Goal: Task Accomplishment & Management: Manage account settings

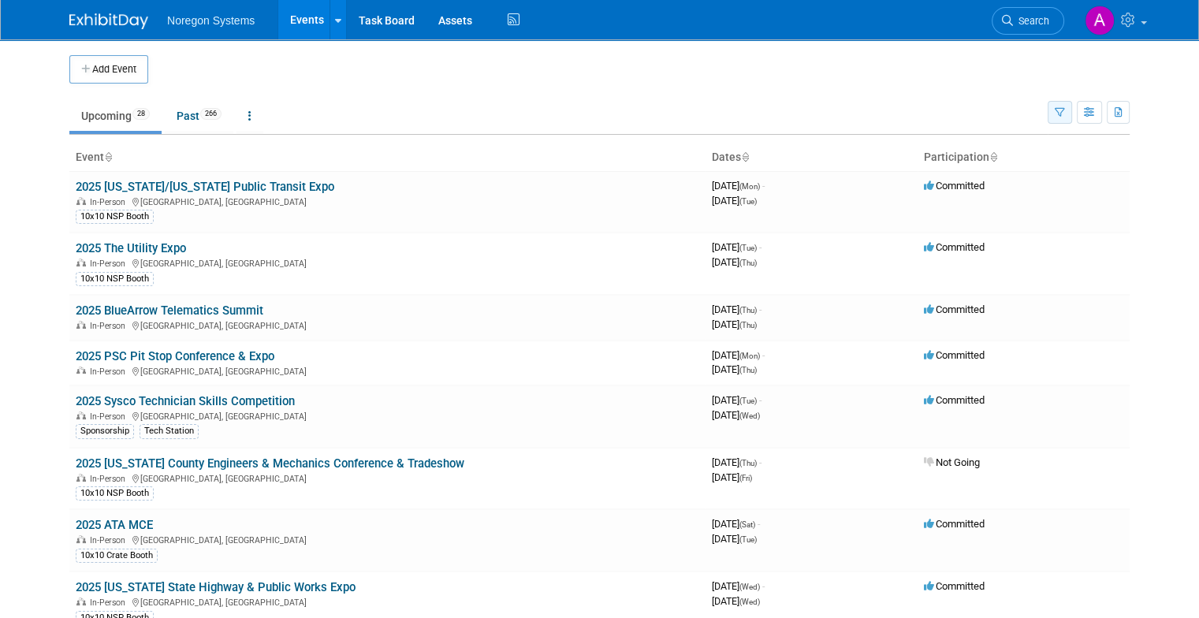
click at [1070, 120] on button "button" at bounding box center [1060, 112] width 24 height 23
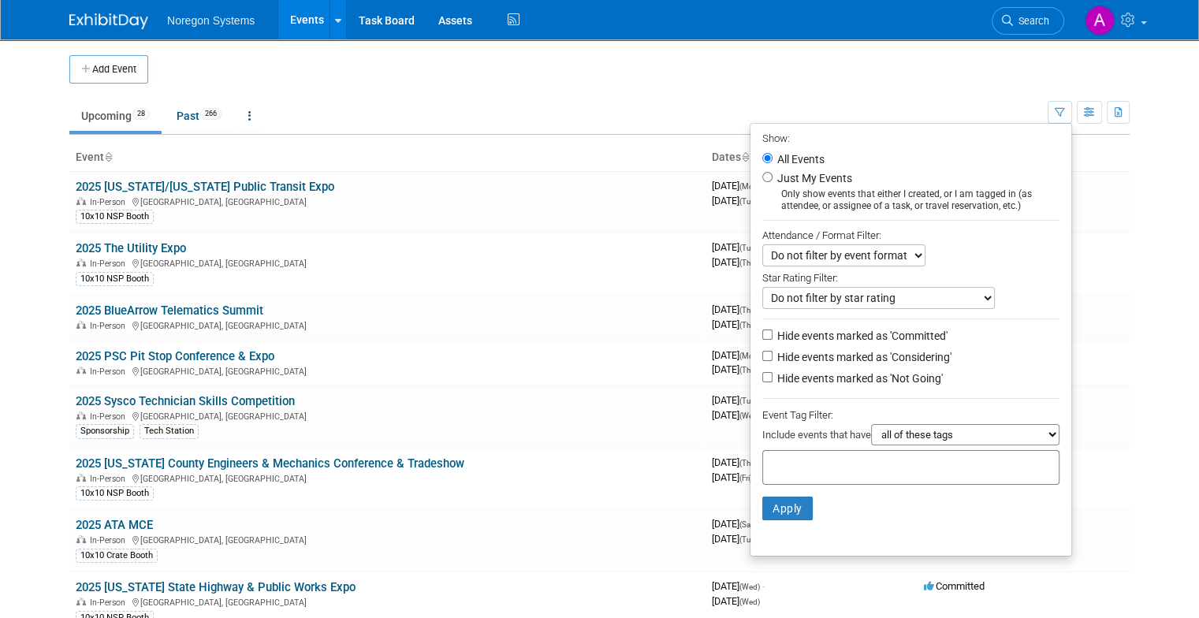
click at [915, 359] on label "Hide events marked as 'Considering'" at bounding box center [862, 357] width 177 height 16
click at [772, 359] on input "Hide events marked as 'Considering'" at bounding box center [767, 356] width 10 height 10
checkbox input "true"
click at [910, 380] on label "Hide events marked as 'Not Going'" at bounding box center [858, 378] width 169 height 16
click at [772, 380] on input "Hide events marked as 'Not Going'" at bounding box center [767, 377] width 10 height 10
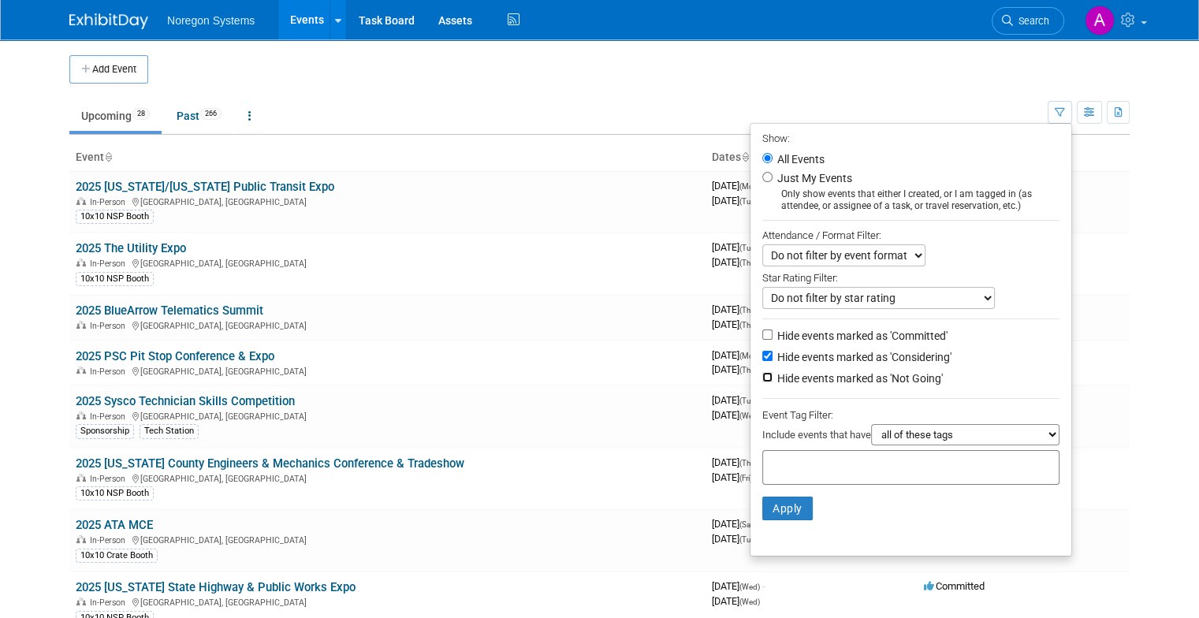
checkbox input "true"
click at [803, 504] on button "Apply" at bounding box center [787, 509] width 50 height 24
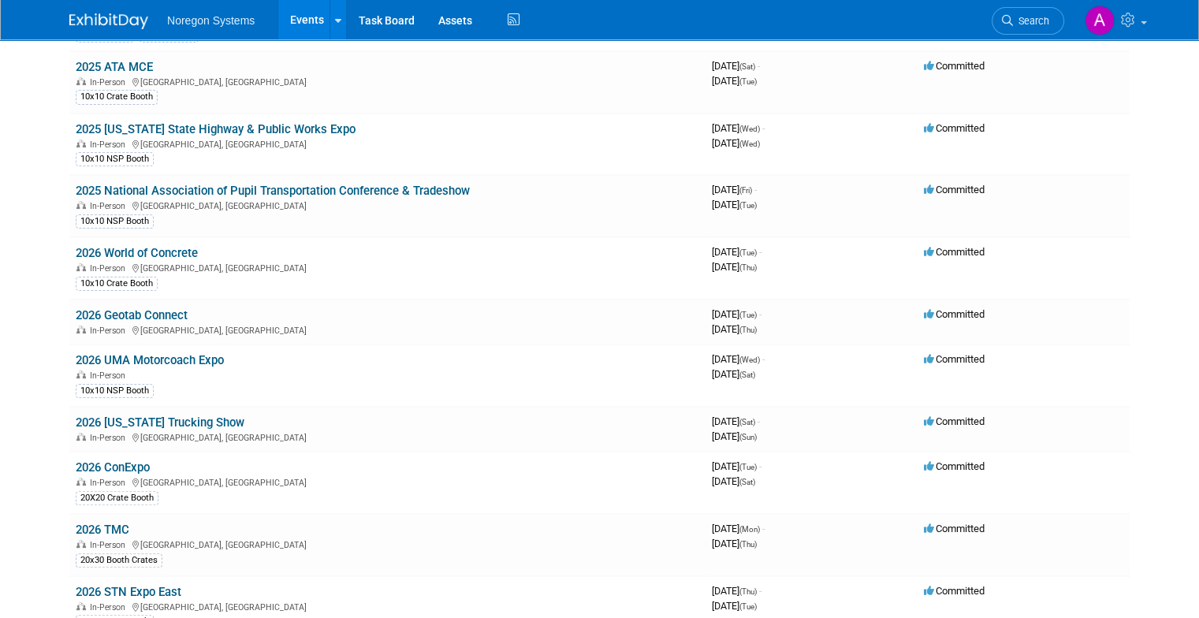
scroll to position [333, 0]
click at [166, 309] on link "2026 Geotab Connect" at bounding box center [132, 316] width 112 height 14
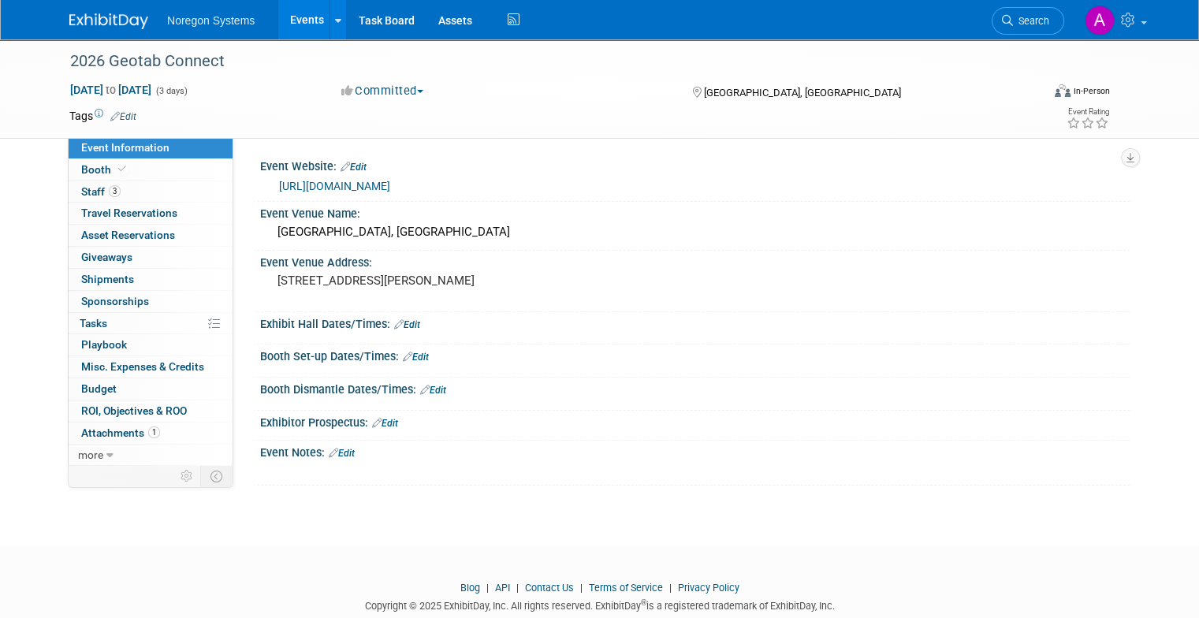
click at [279, 25] on link "Events" at bounding box center [307, 19] width 58 height 39
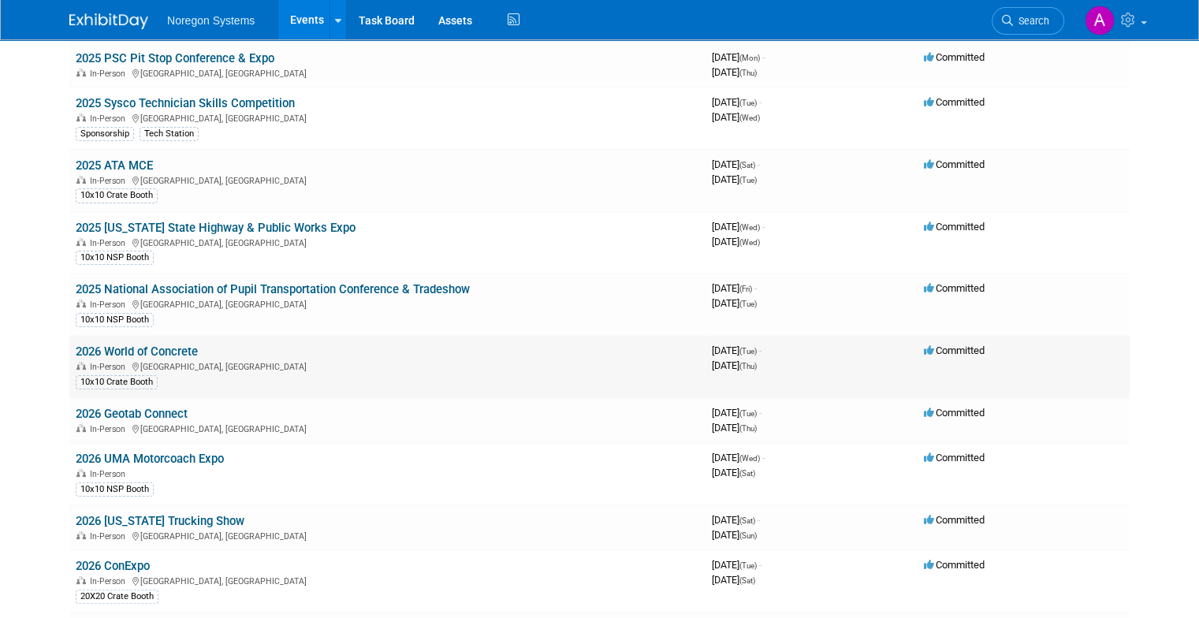
scroll to position [236, 0]
click at [154, 406] on link "2026 Geotab Connect" at bounding box center [132, 413] width 112 height 14
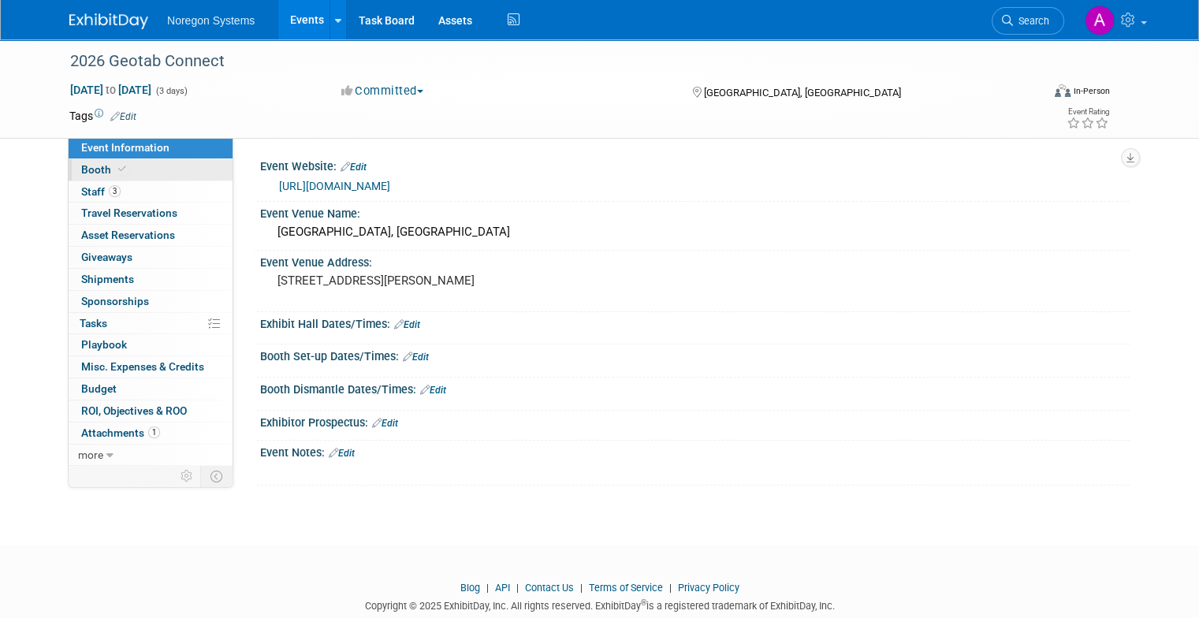
click at [118, 175] on link "Booth" at bounding box center [151, 169] width 164 height 21
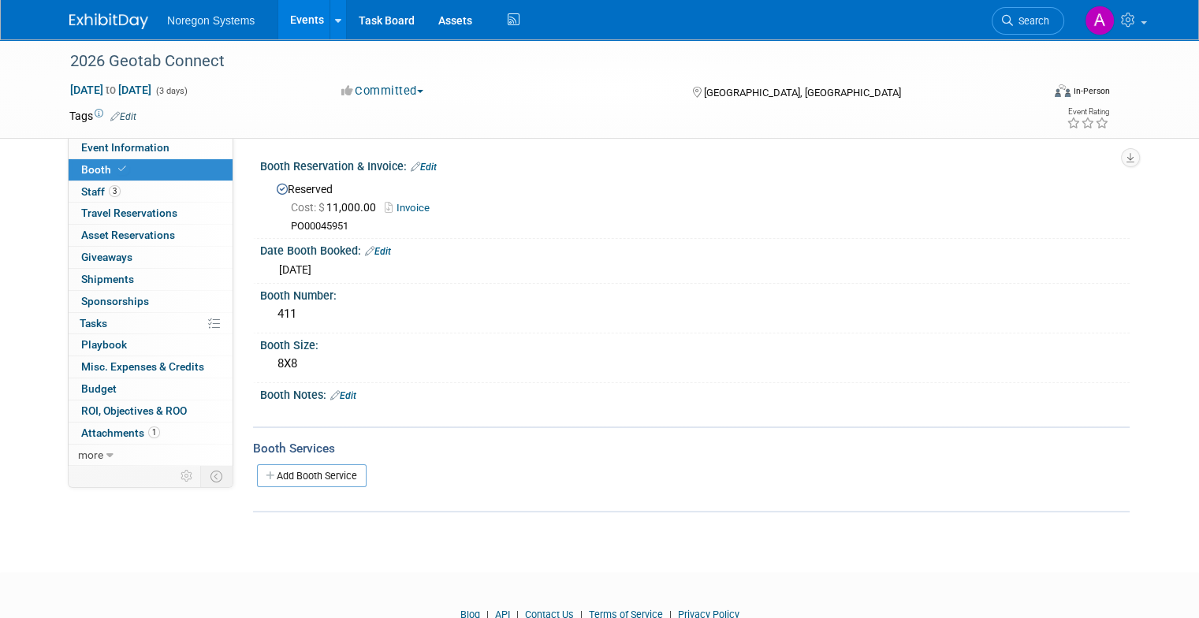
click at [284, 18] on link "Events" at bounding box center [307, 19] width 58 height 39
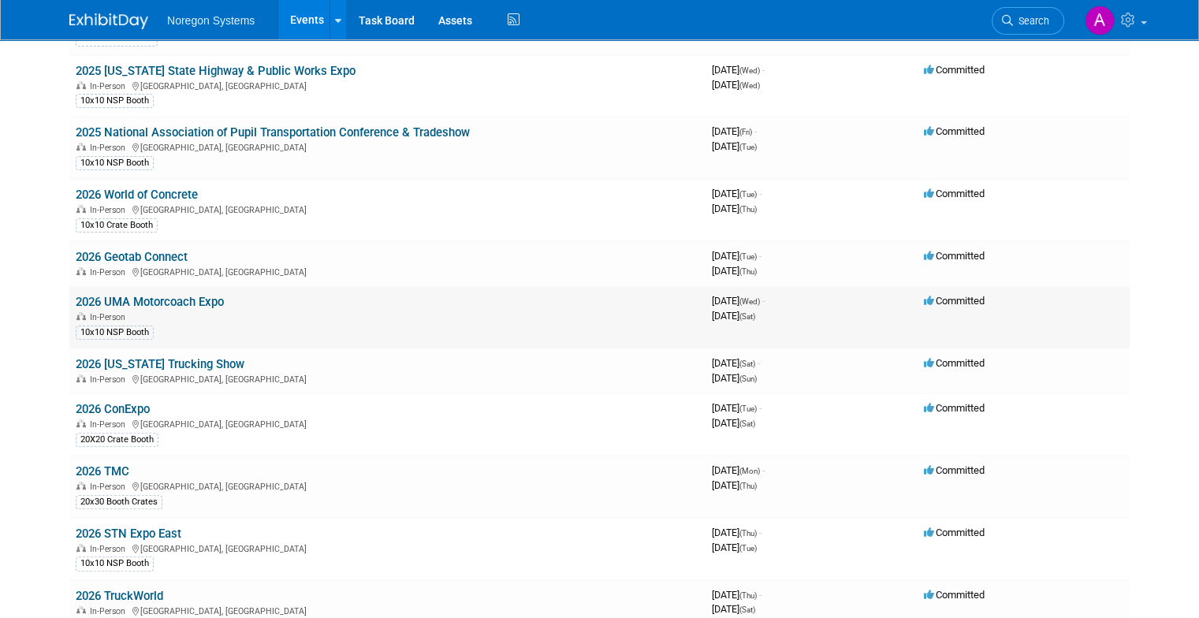
scroll to position [394, 0]
click at [175, 293] on link "2026 UMA Motorcoach Expo" at bounding box center [150, 300] width 148 height 14
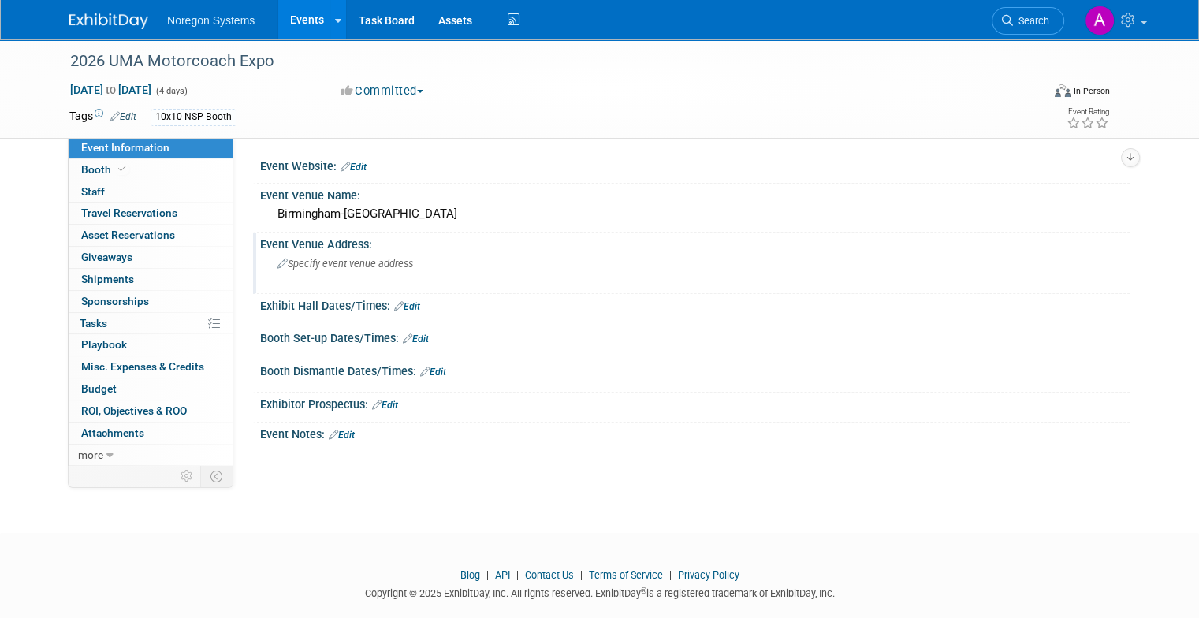
click at [314, 261] on span "Specify event venue address" at bounding box center [345, 264] width 136 height 12
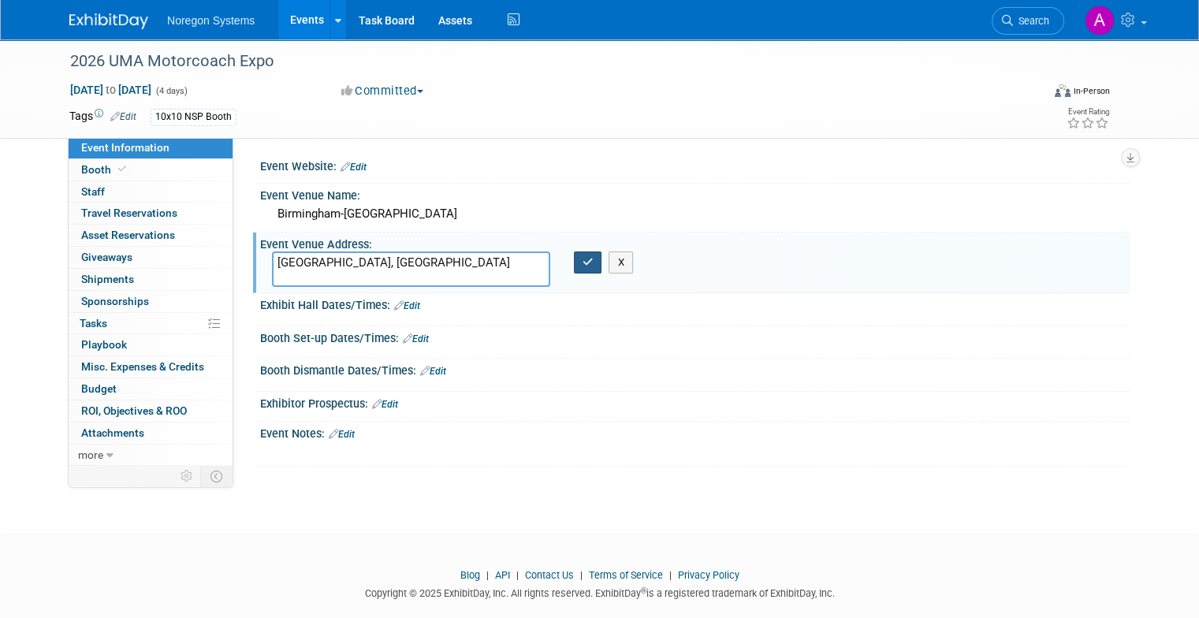
type textarea "[GEOGRAPHIC_DATA], [GEOGRAPHIC_DATA]"
click at [582, 259] on icon "button" at bounding box center [587, 262] width 11 height 10
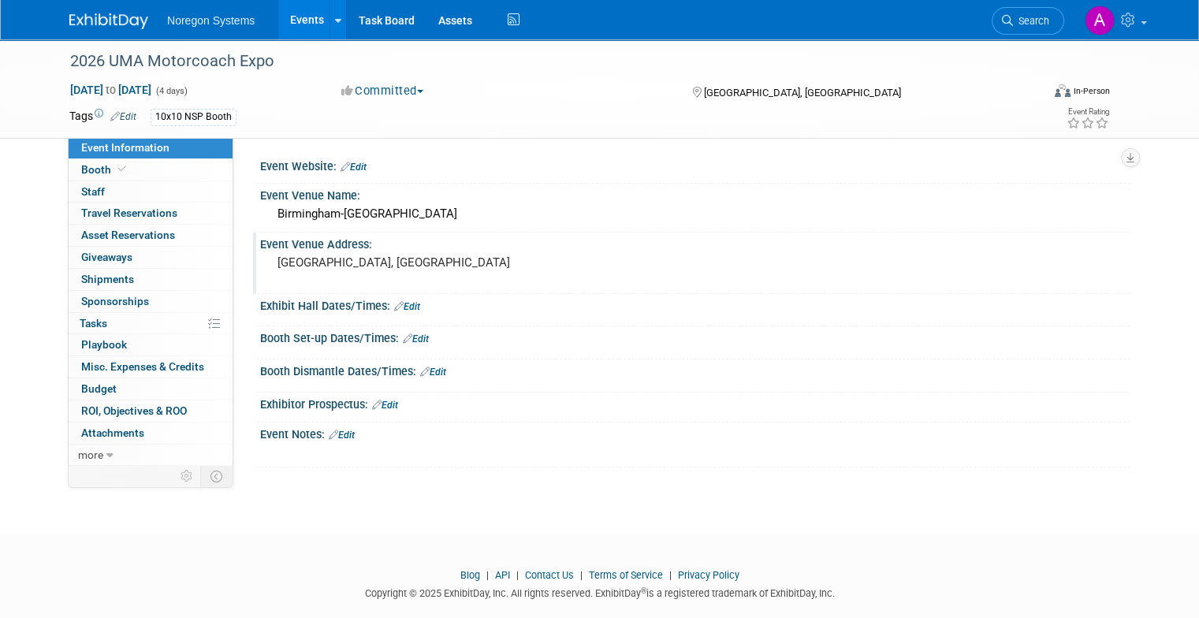
click at [303, 25] on link "Events" at bounding box center [307, 19] width 58 height 39
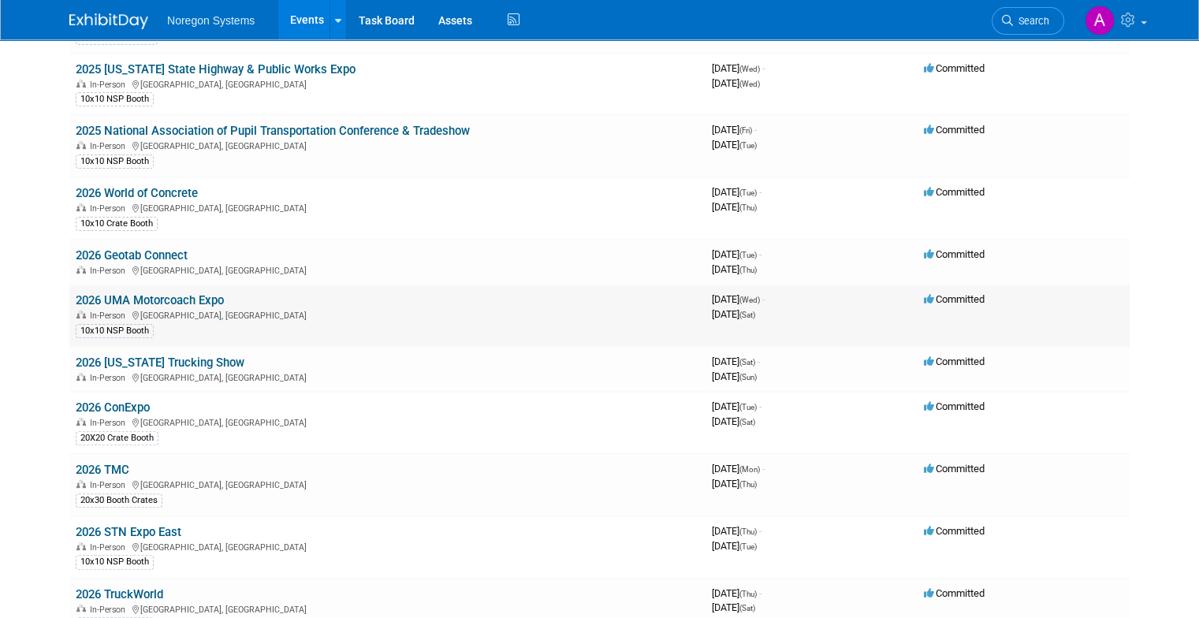
scroll to position [473, 0]
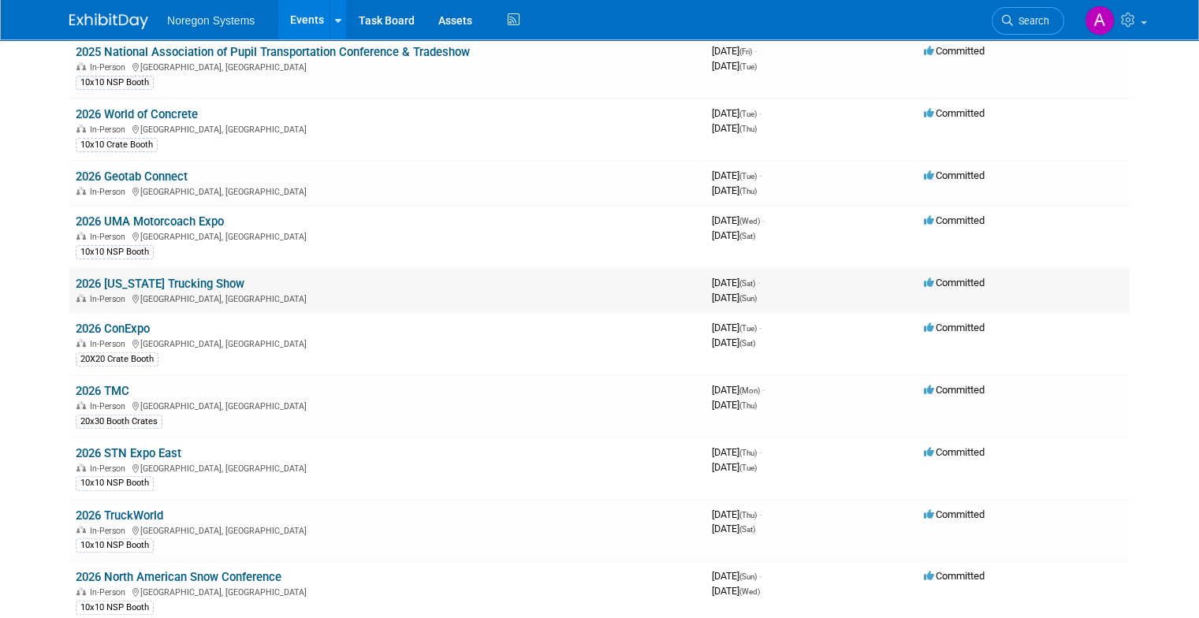
click at [166, 281] on link "2026 [US_STATE] Trucking Show" at bounding box center [160, 284] width 169 height 14
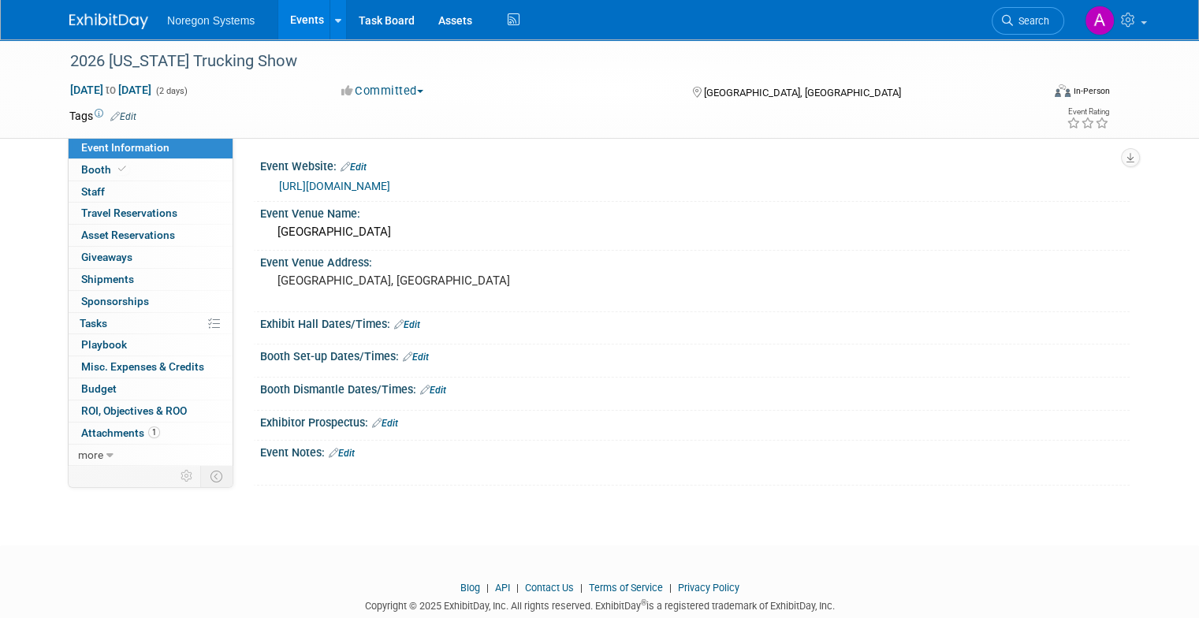
click at [389, 181] on link "[URL][DOMAIN_NAME]" at bounding box center [334, 186] width 111 height 13
click at [341, 266] on div "Event Venue Address:" at bounding box center [694, 261] width 869 height 20
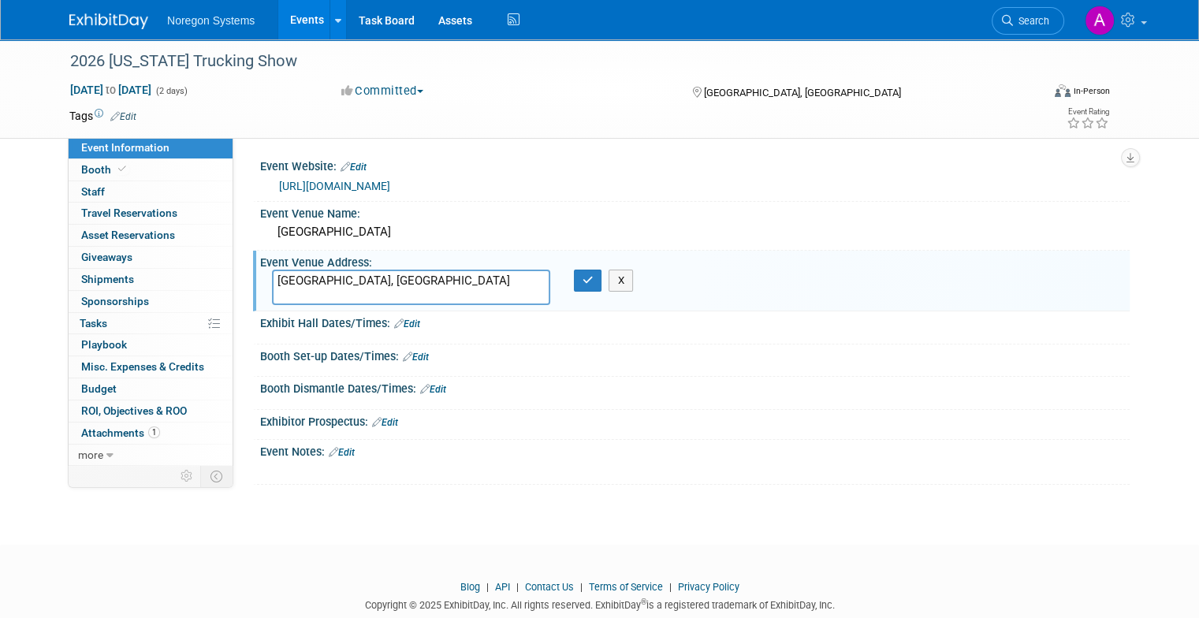
click at [318, 271] on textarea "[GEOGRAPHIC_DATA], [GEOGRAPHIC_DATA]" at bounding box center [411, 287] width 278 height 35
click at [318, 272] on textarea "[GEOGRAPHIC_DATA], [GEOGRAPHIC_DATA]" at bounding box center [411, 287] width 278 height 35
type textarea "[GEOGRAPHIC_DATA], [GEOGRAPHIC_DATA]"
click at [575, 275] on button "button" at bounding box center [588, 281] width 28 height 22
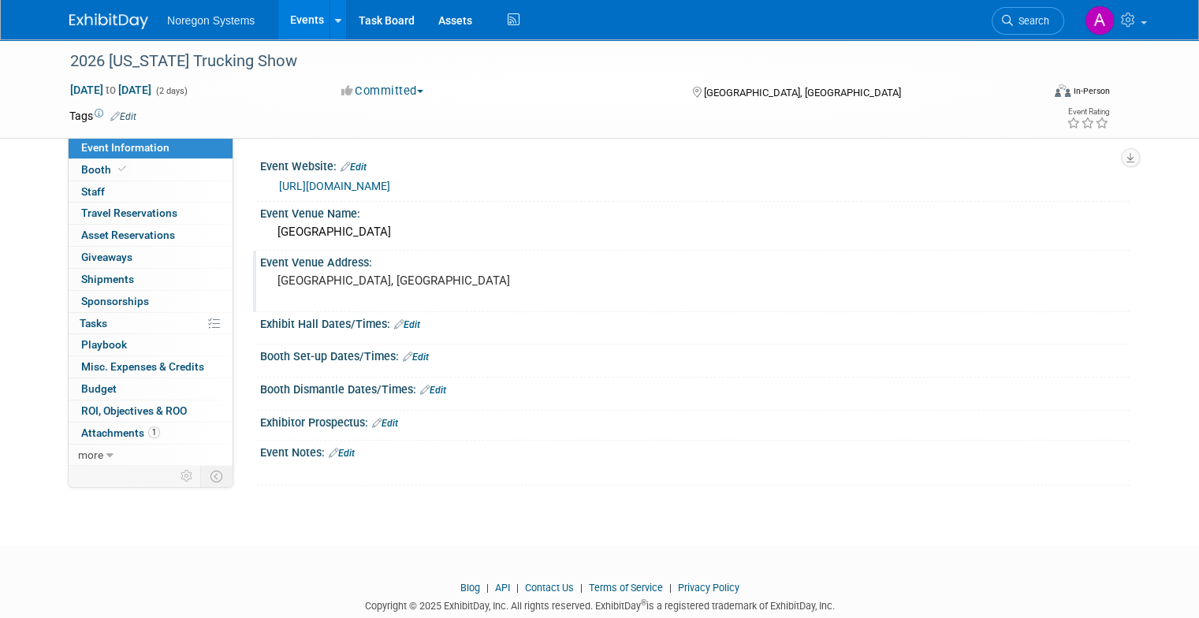
click at [300, 22] on link "Events" at bounding box center [307, 19] width 58 height 39
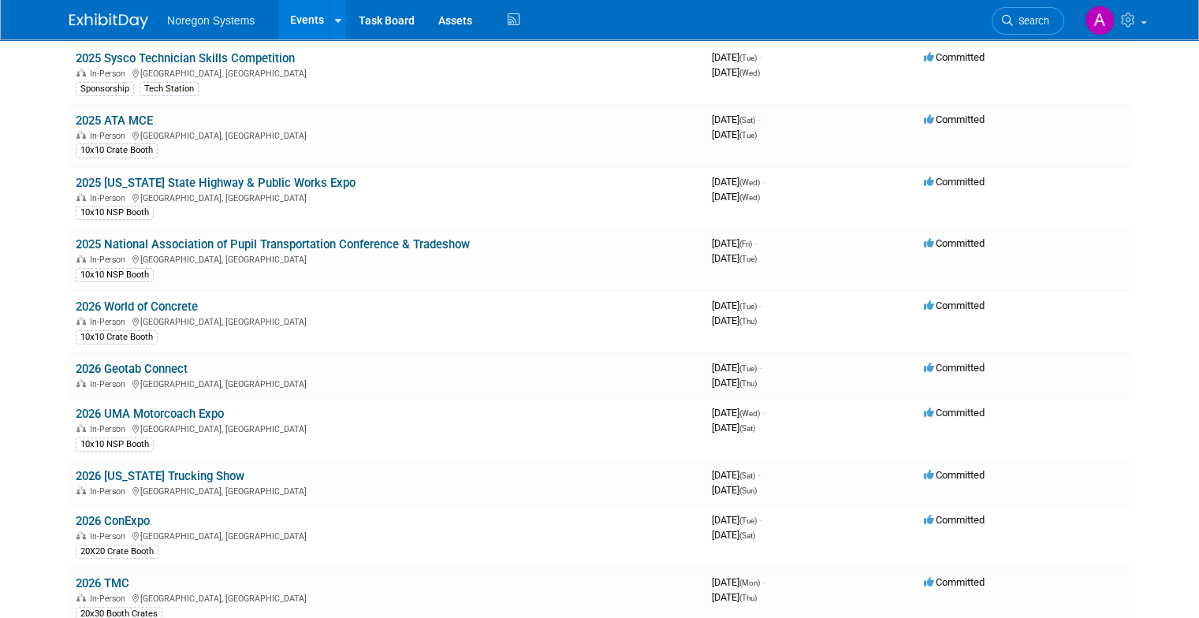
scroll to position [315, 0]
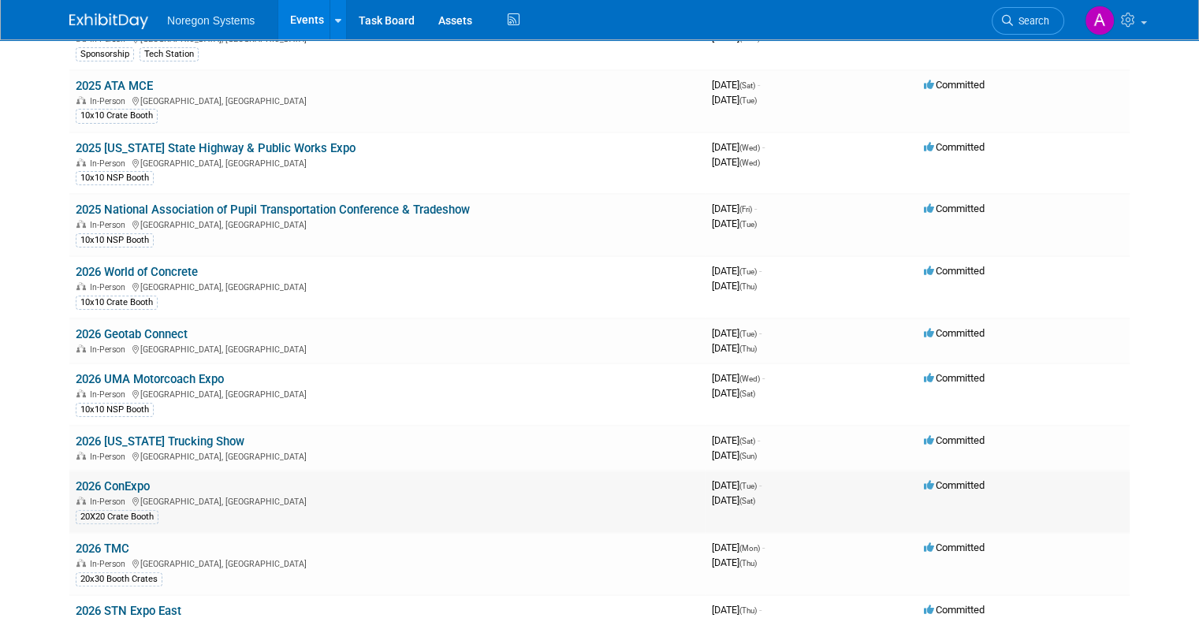
click at [143, 494] on div "In-Person Las Vegas, NV" at bounding box center [387, 500] width 623 height 13
click at [121, 479] on link "2026 ConExpo" at bounding box center [113, 486] width 74 height 14
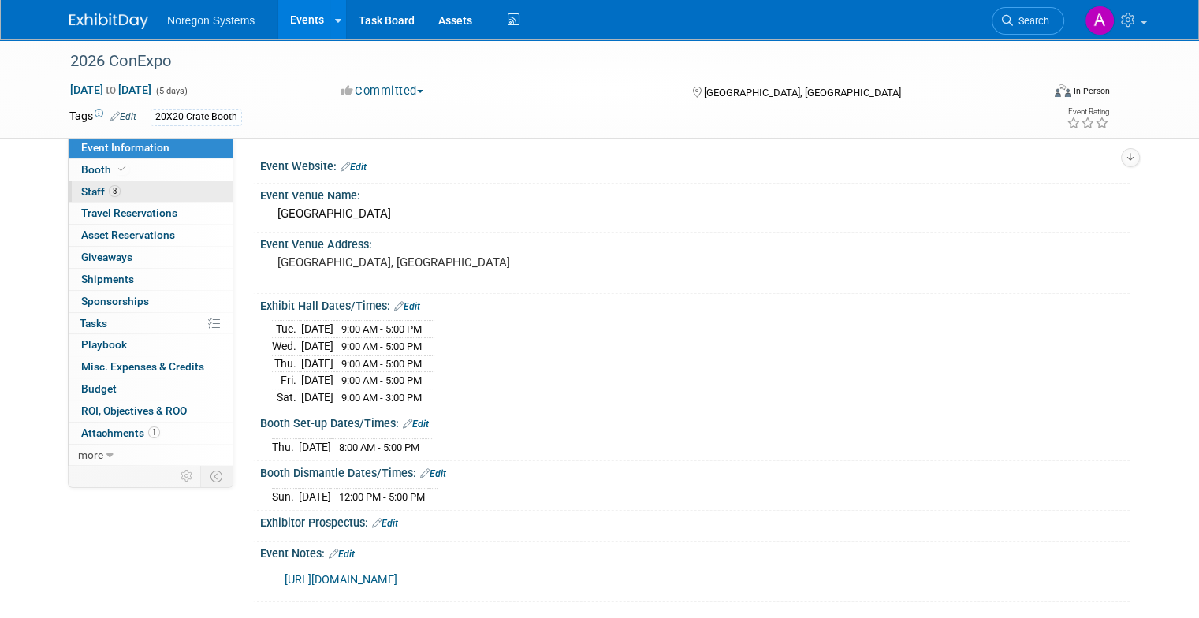
click at [129, 189] on link "8 Staff 8" at bounding box center [151, 191] width 164 height 21
